Goal: Communication & Community: Answer question/provide support

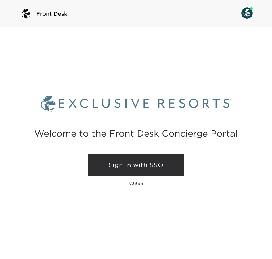
click at [183, 164] on link "Sign in with SSO" at bounding box center [135, 165] width 95 height 22
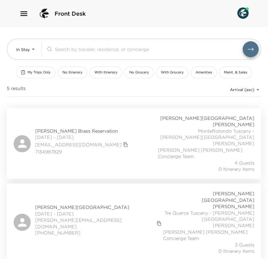
click at [26, 14] on icon "button" at bounding box center [23, 13] width 9 height 9
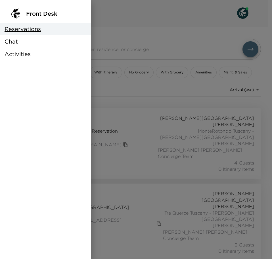
click at [24, 42] on div "Chat" at bounding box center [45, 41] width 91 height 13
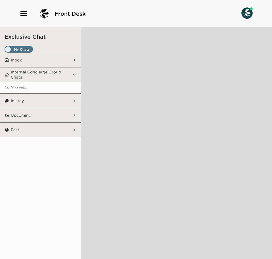
click at [28, 48] on span "Set all destinations" at bounding box center [19, 50] width 28 height 7
click at [6, 50] on input "Set all destinations" at bounding box center [6, 50] width 0 height 0
click at [59, 63] on button "Inbox" at bounding box center [41, 60] width 64 height 14
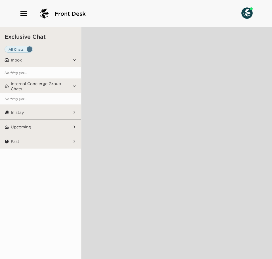
click at [29, 48] on span "Set all destinations" at bounding box center [19, 50] width 28 height 7
click at [6, 50] on input "Set all destinations" at bounding box center [6, 50] width 0 height 0
click at [24, 48] on span "Set all destinations" at bounding box center [19, 50] width 28 height 7
click at [6, 50] on input "Set all destinations" at bounding box center [6, 50] width 0 height 0
click at [51, 88] on p "Internal Concierge Group Chats" at bounding box center [41, 86] width 60 height 10
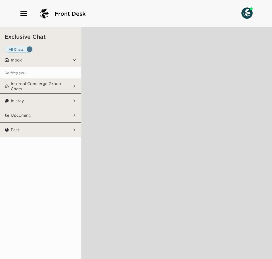
click at [49, 87] on p "Internal Concierge Group Chats" at bounding box center [41, 86] width 60 height 10
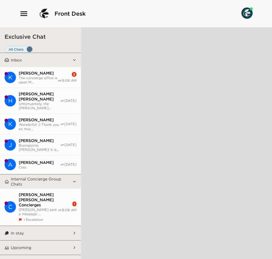
click at [49, 79] on span "The concierge office is open M..." at bounding box center [38, 80] width 39 height 9
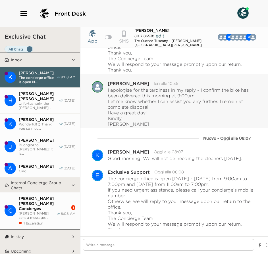
scroll to position [4, 0]
click at [36, 196] on span "[PERSON_NAME] [PERSON_NAME] Concierges" at bounding box center [38, 203] width 38 height 15
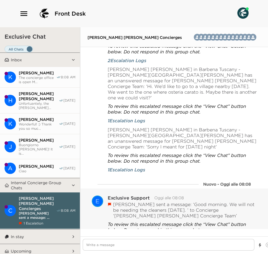
click at [147, 239] on button "Resolved" at bounding box center [147, 243] width 24 height 8
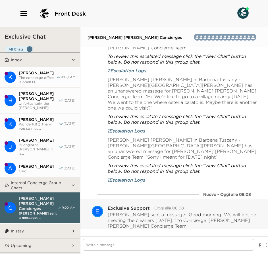
scroll to position [9643, 0]
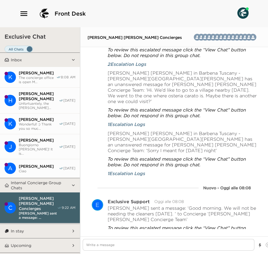
click at [39, 78] on span "The concierge office is open M..." at bounding box center [38, 80] width 38 height 9
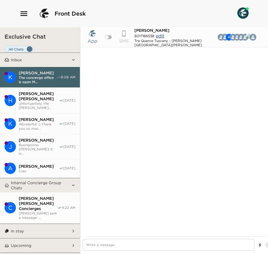
scroll to position [7817, 0]
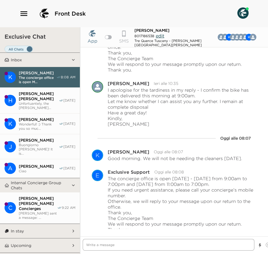
click at [116, 247] on textarea "Write a message" at bounding box center [169, 245] width 172 height 12
type textarea "x"
type textarea "B"
type textarea "x"
type textarea "Bu"
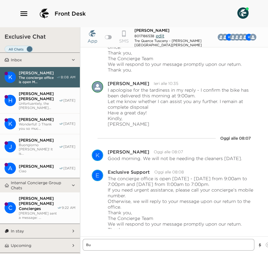
type textarea "x"
type textarea "Buo"
type textarea "x"
type textarea "Buon"
type textarea "x"
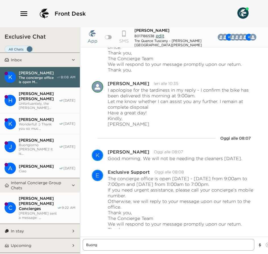
type textarea "Buongi"
type textarea "x"
type textarea "Buongio"
type textarea "x"
type textarea "Buongiorn"
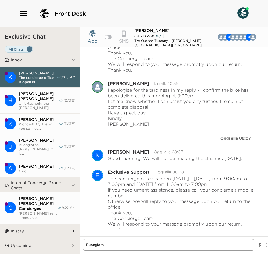
type textarea "x"
type textarea "Buongiorno"
type textarea "x"
type textarea "Buongiorno!"
type textarea "x"
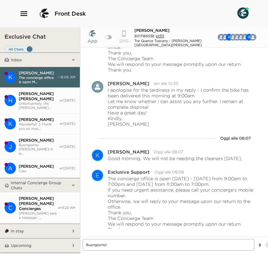
type textarea "Buongiorno! t"
type textarea "x"
type textarea "Buongiorno! th"
type textarea "x"
type textarea "Buongiorno! the"
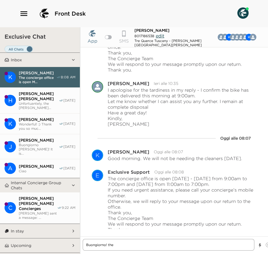
type textarea "x"
type textarea "Buongiorno! th"
type textarea "x"
type textarea "Buongiorno! t"
type textarea "x"
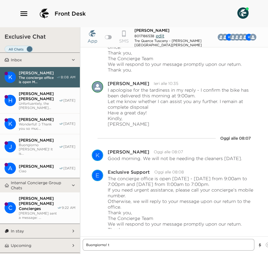
type textarea "Buongiorno!"
type textarea "x"
type textarea "Buongiorno! We"
type textarea "x"
type textarea "Buongiorno! We"
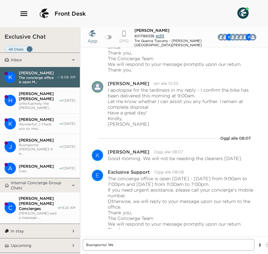
type textarea "x"
type textarea "Buongiorno! We a"
type textarea "x"
type textarea "Buongiorno! We al"
type textarea "x"
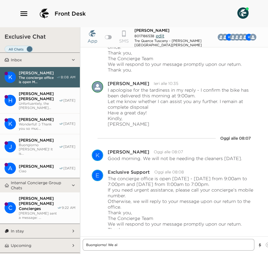
type textarea "Buongiorno! We ale"
type textarea "x"
type textarea "Buongiorno! We aler"
type textarea "x"
type textarea "Buongiorno! We alert"
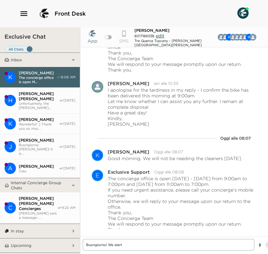
type textarea "x"
type textarea "Buongiorno! We alerte"
type textarea "x"
type textarea "Buongiorno! We alerted"
type textarea "x"
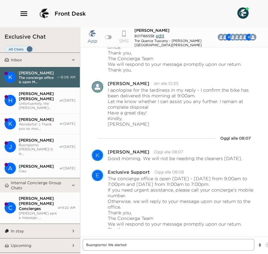
type textarea "Buongiorno! We alerted"
type textarea "x"
type textarea "Buongiorno! We alerted t"
type textarea "x"
type textarea "Buongiorno! We alerted th"
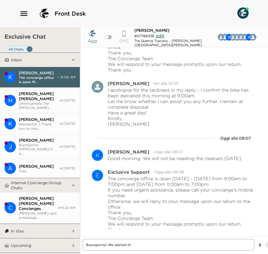
type textarea "x"
type textarea "Buongiorno! We alerted the"
type textarea "x"
type textarea "Buongiorno! We alerted the"
type textarea "x"
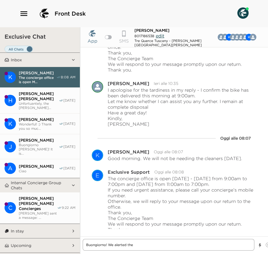
type textarea "Buongiorno! We alerted the h"
type textarea "x"
type textarea "Buongiorno! We alerted the houi"
type textarea "x"
type textarea "Buongiorno! We alerted the houis"
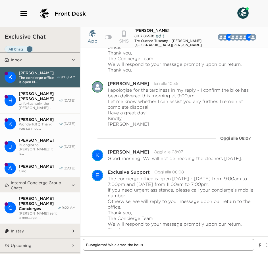
type textarea "x"
type textarea "Buongiorno! We alerted the houi"
type textarea "x"
type textarea "Buongiorno! We alerted the hous"
type textarea "x"
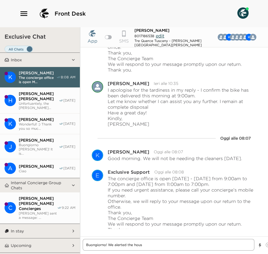
type textarea "Buongiorno! We alerted the house"
type textarea "x"
type textarea "Buongiorno! We alerted the housek"
type textarea "x"
type textarea "Buongiorno! We alerted the houseke"
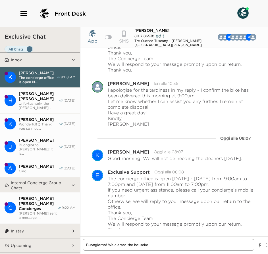
type textarea "x"
type textarea "Buongiorno! We alerted the housekeep"
type textarea "x"
type textarea "Buongiorno! We alerted the housekeepi"
type textarea "x"
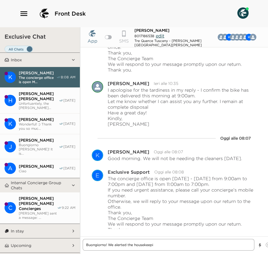
type textarea "Buongiorno! We alerted the housekeepin"
type textarea "x"
type textarea "Buongiorno! We alerted the housekeeping"
type textarea "x"
type textarea "Buongiorno! We alerted the housekeeping"
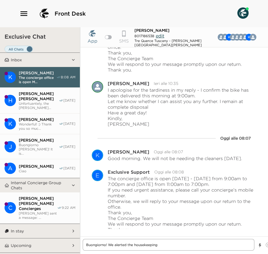
type textarea "x"
type textarea "Buongiorno! We alerted the housekeeping f"
type textarea "x"
type textarea "Buongiorno! We alerted the housekeeping for"
type textarea "x"
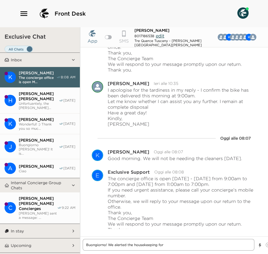
type textarea "Buongiorno! We alerted the housekeeping for"
type textarea "x"
type textarea "Buongiorno! We alerted the housekeeping for y"
type textarea "x"
type textarea "Buongiorno! We alerted the housekeeping for yo"
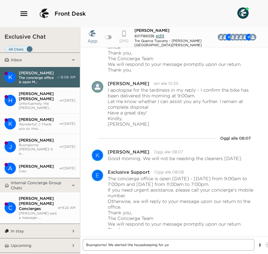
type textarea "x"
type textarea "Buongiorno! We alerted the housekeeping for you"
type textarea "x"
type textarea "Buongiorno! We alerted the housekeeping for you -"
type textarea "x"
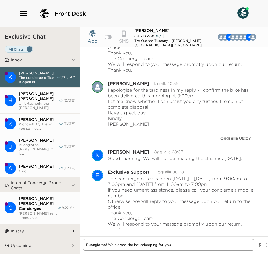
type textarea "Buongiorno! We alerted the housekeeping for you -"
type textarea "x"
type textarea "Buongiorno! We alerted the housekeeping for you - t"
type textarea "x"
type textarea "Buongiorno! We alerted the housekeeping for you - th"
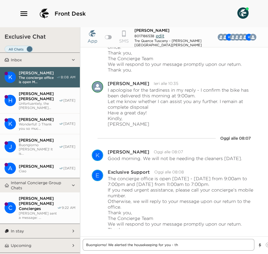
type textarea "x"
type textarea "Buongiorno! We alerted the housekeeping for you - tha"
type textarea "x"
type textarea "Buongiorno! We alerted the housekeeping for you - thank"
type textarea "x"
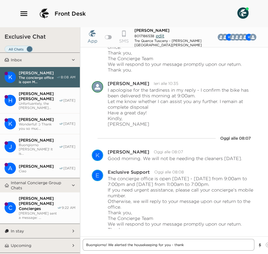
type textarea "Buongiorno! We alerted the housekeeping for you - thank"
type textarea "x"
type textarea "Buongiorno! We alerted the housekeeping for you - thank y"
type textarea "x"
type textarea "Buongiorno! We alerted the housekeeping for you - thank yo"
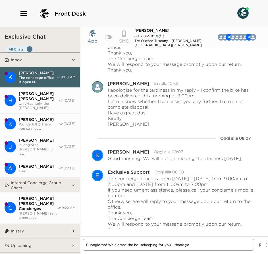
type textarea "x"
type textarea "Buongiorno! We alerted the housekeeping for you - thank you"
type textarea "x"
type textarea "Buongiorno! We alerted the housekeeping for you - thank you"
type textarea "x"
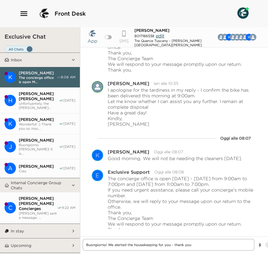
type textarea "Buongiorno! We alerted the housekeeping for you - thank you f"
type textarea "x"
type textarea "Buongiorno! We alerted the housekeeping for you - thank you fo"
type textarea "x"
type textarea "Buongiorno! We alerted the housekeeping for you - thank you fo"
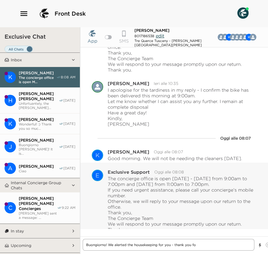
type textarea "x"
type textarea "Buongiorno! We alerted the housekeeping for you - thank you fo"
click at [210, 246] on textarea "Buongiorno! We alerted the housekeeping for you - thank you fo" at bounding box center [169, 245] width 172 height 12
type textarea "x"
type textarea "Buongiorno! We alerted the housekeeping for you - thank you for"
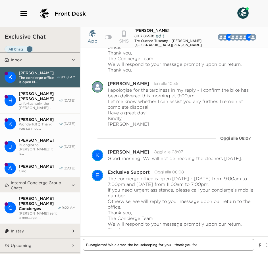
type textarea "x"
type textarea "Buongiorno! We alerted the housekeeping for you - thank you for l"
type textarea "x"
type textarea "Buongiorno! We alerted the housekeeping for you - thank you for le"
type textarea "x"
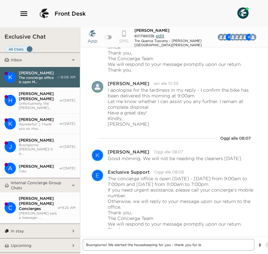
type textarea "Buongiorno! We alerted the housekeeping for you - thank you for let"
type textarea "x"
type textarea "Buongiorno! We alerted the housekeeping for you - thank you for letti"
type textarea "x"
type textarea "Buongiorno! We alerted the housekeeping for you - thank you for lettin"
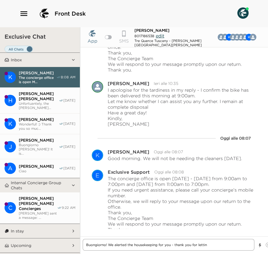
type textarea "x"
type textarea "Buongiorno! We alerted the housekeeping for you - thank you for lettin g"
type textarea "x"
type textarea "Buongiorno! We alerted the housekeeping for you - thank you for lettin gu"
type textarea "x"
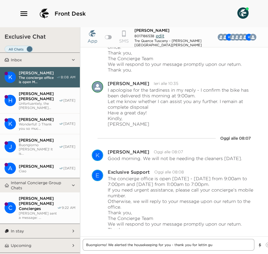
type textarea "Buongiorno! We alerted the housekeeping for you - thank you for [PERSON_NAME]"
type textarea "x"
type textarea "Buongiorno! We alerted the housekeeping for you - thank you for lettin gu"
type textarea "x"
type textarea "Buongiorno! We alerted the housekeeping for you - thank you for lettin g"
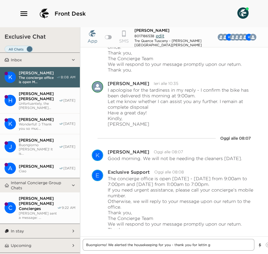
type textarea "x"
type textarea "Buongiorno! We alerted the housekeeping for you - thank you for lettin"
type textarea "x"
type textarea "Buongiorno! We alerted the housekeeping for you - thank you for lettin"
type textarea "x"
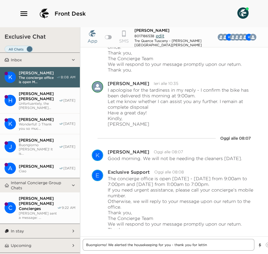
type textarea "Buongiorno! We alerted the housekeeping for you - thank you for letting"
type textarea "x"
type textarea "Buongiorno! We alerted the housekeeping for you - thank you for letting"
type textarea "x"
type textarea "Buongiorno! We alerted the housekeeping for you - thank you for letting u"
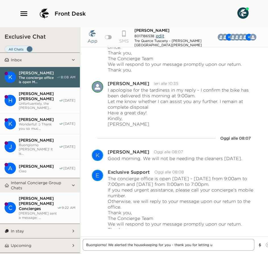
type textarea "x"
type textarea "Buongiorno! We alerted the housekeeping for you - thank you for letting us"
type textarea "x"
type textarea "Buongiorno! We alerted the housekeeping for you - thank you for letting us"
type textarea "x"
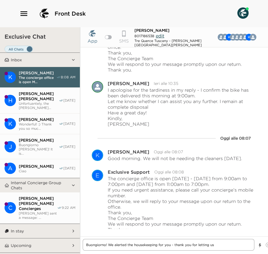
type textarea "Buongiorno! We alerted the housekeeping for you - thank you for letting us k"
type textarea "x"
type textarea "Buongiorno! We alerted the housekeeping for you - thank you for letting us kn"
type textarea "x"
type textarea "Buongiorno! We alerted the housekeeping for you - thank you for letting us kno"
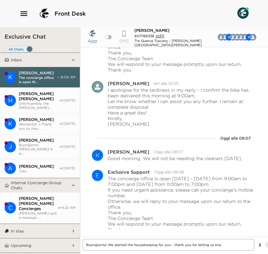
type textarea "x"
type textarea "Buongiorno! We alerted the housekeeping for you - thank you for letting us know"
type textarea "x"
type textarea "Buongiorno! We alerted the housekeeping for you - thank you for letting us know."
type textarea "x"
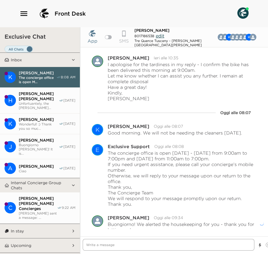
scroll to position [7843, 0]
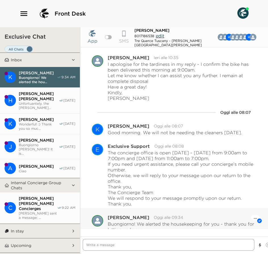
type textarea "x"
click at [58, 97] on button "H [PERSON_NAME] [PERSON_NAME] Unfortuantely, the [PERSON_NAME]... [DATE]" at bounding box center [40, 101] width 80 height 26
type textarea "x"
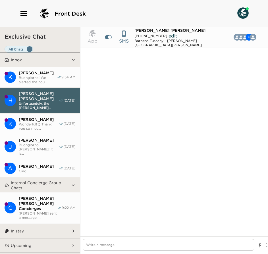
type input "[PHONE_NUMBER]"
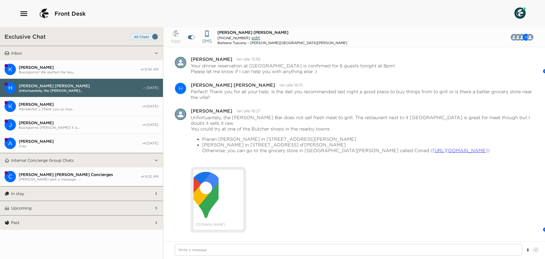
scroll to position [4650, 0]
click at [70, 191] on button "In stay" at bounding box center [81, 193] width 145 height 14
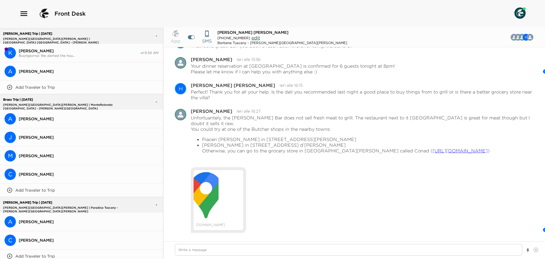
scroll to position [501, 0]
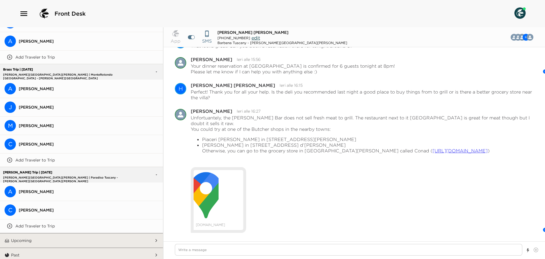
click at [70, 189] on span "[PERSON_NAME]" at bounding box center [89, 191] width 140 height 5
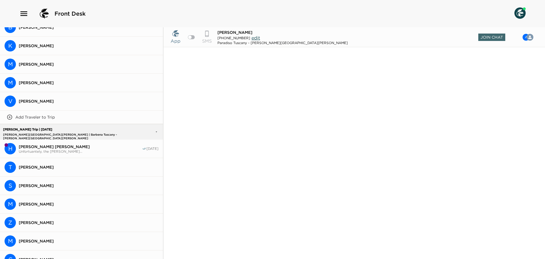
scroll to position [0, 0]
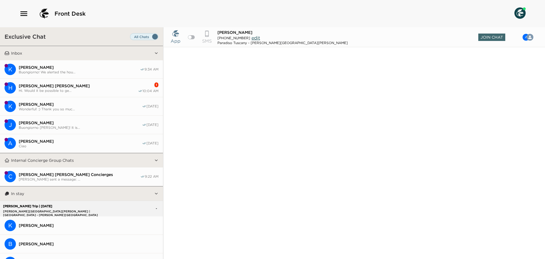
click at [76, 90] on span "Hi. Would it be possible to ge..." at bounding box center [78, 90] width 119 height 4
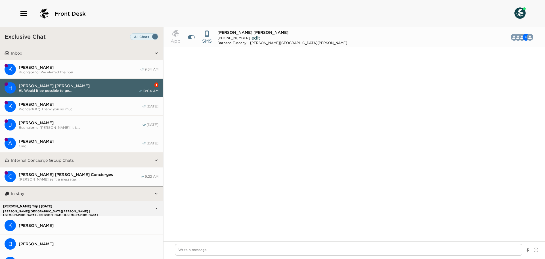
scroll to position [790, 0]
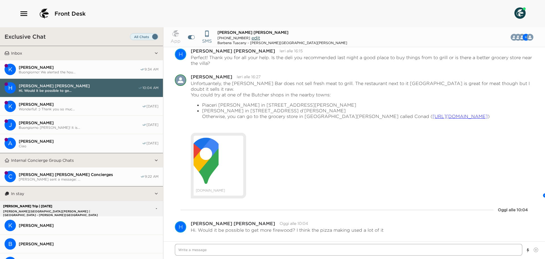
click at [233, 244] on textarea "Write a message" at bounding box center [349, 250] width 348 height 12
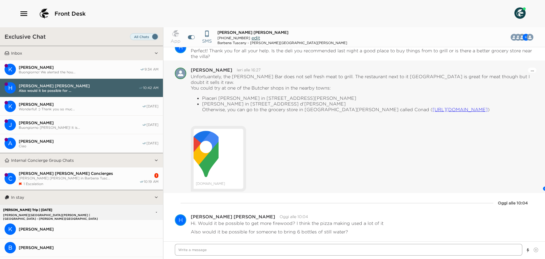
scroll to position [799, 0]
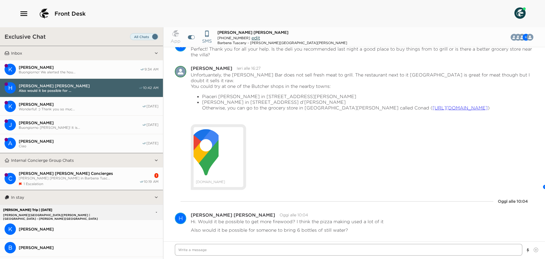
click at [227, 251] on textarea "Write a message" at bounding box center [349, 250] width 348 height 12
click at [62, 178] on span "[PERSON_NAME] [PERSON_NAME] in Barbena Tusc..." at bounding box center [79, 178] width 121 height 4
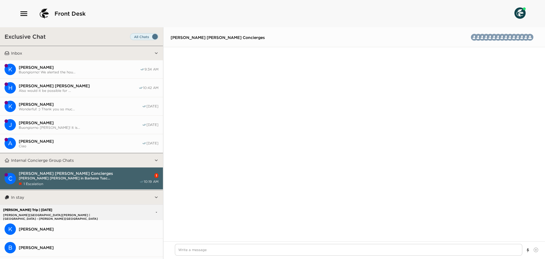
scroll to position [7809, 0]
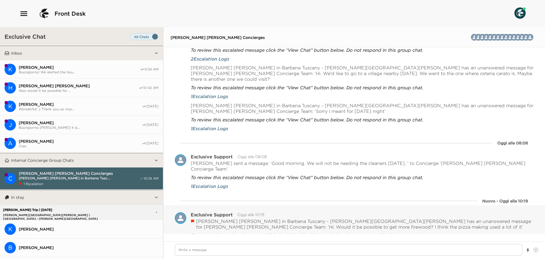
click at [234, 244] on button "Resolved" at bounding box center [230, 248] width 24 height 8
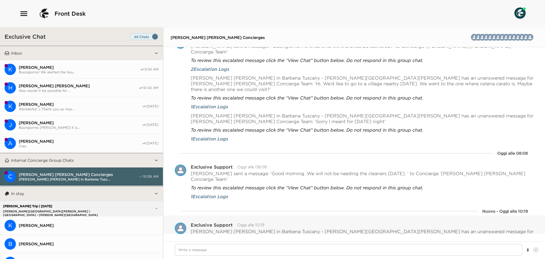
scroll to position [7805, 0]
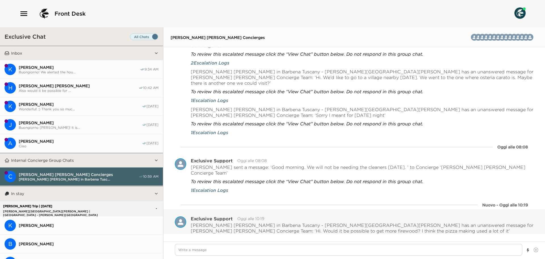
click at [97, 70] on span "Buongiorno! We alerted the hou..." at bounding box center [79, 72] width 121 height 4
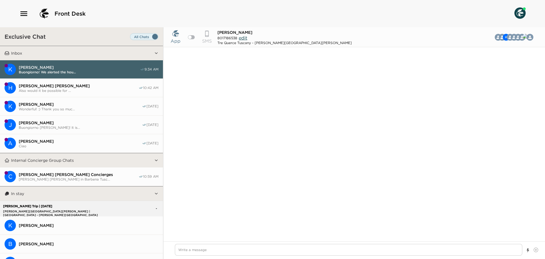
scroll to position [2229, 0]
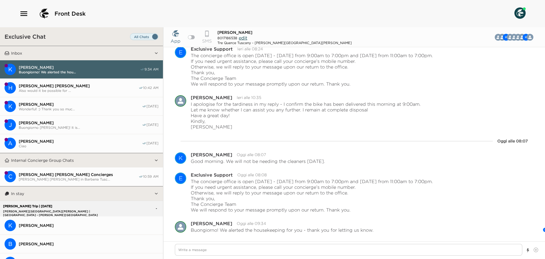
click at [98, 87] on div "[PERSON_NAME] [PERSON_NAME] Also would it be possible for ..." at bounding box center [79, 87] width 120 height 9
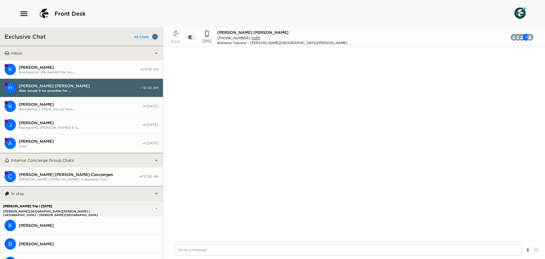
type textarea "x"
type input "[PHONE_NUMBER]"
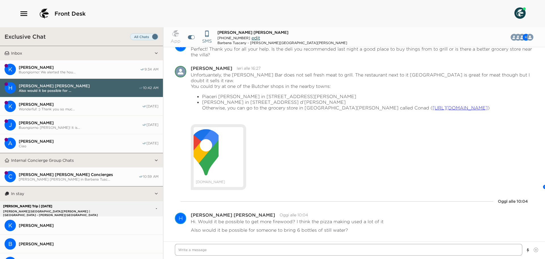
click at [248, 255] on textarea "Write a message" at bounding box center [349, 250] width 348 height 12
type textarea "x"
type textarea "B"
type textarea "x"
type textarea "Bu"
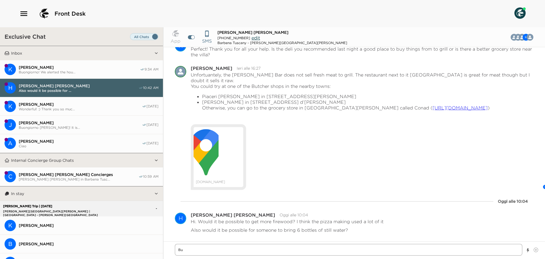
type textarea "x"
type textarea "Buo"
type textarea "x"
type textarea "Buon"
type textarea "x"
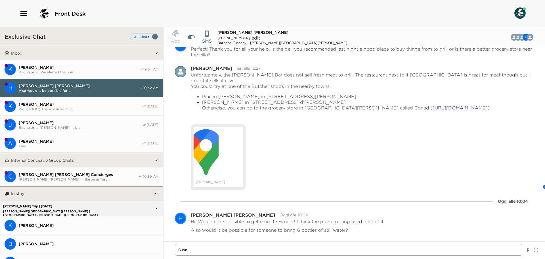
type textarea "Buona"
type textarea "x"
type textarea "Buonas"
type textarea "x"
type textarea "Buonase"
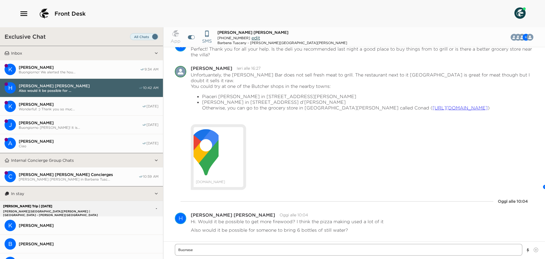
type textarea "x"
type textarea "Buonaser"
type textarea "x"
type textarea "Buonasera"
type textarea "x"
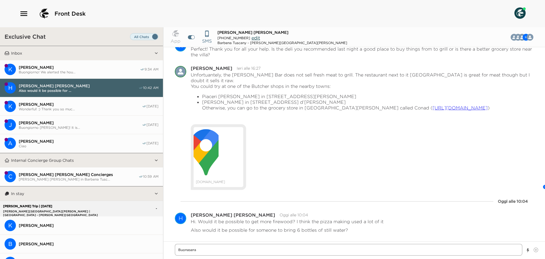
type textarea "Buonasera,"
drag, startPoint x: 203, startPoint y: 251, endPoint x: 255, endPoint y: 250, distance: 52.8
click at [255, 250] on textarea "Buongiorno! Of course, our porters will bring the bottles to the villa soon. As…" at bounding box center [349, 250] width 348 height 12
drag, startPoint x: 259, startPoint y: 250, endPoint x: 266, endPoint y: 249, distance: 7.0
click at [260, 250] on textarea "Buongiorno! Of course, our porters will bring the bottles to the villa soon. As…" at bounding box center [349, 250] width 348 height 12
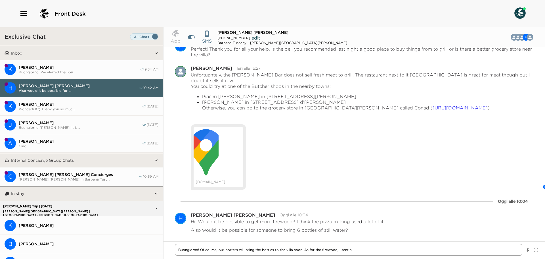
click at [266, 249] on textarea "Buongiorno! Of course, our porters will bring the bottles to the villa soon. As…" at bounding box center [349, 250] width 348 height 12
click at [272, 251] on textarea "Buongiorno! Of course, our porters will bring the bottles to the villa soon. As…" at bounding box center [349, 250] width 348 height 12
drag, startPoint x: 490, startPoint y: 250, endPoint x: 351, endPoint y: 245, distance: 139.6
click at [272, 245] on textarea "Buongiorno! Of course, our porters will bring the bottles to the villa this mor…" at bounding box center [349, 250] width 348 height 12
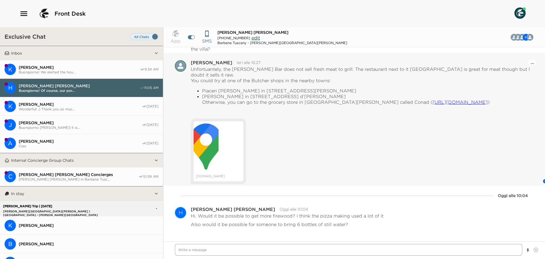
scroll to position [626, 0]
